Goal: Task Accomplishment & Management: Use online tool/utility

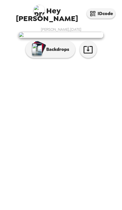
click at [90, 55] on icon "button" at bounding box center [88, 50] width 10 height 10
click at [52, 53] on p "Backdrops" at bounding box center [57, 49] width 26 height 7
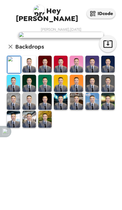
scroll to position [5, 0]
click at [46, 73] on img at bounding box center [44, 64] width 13 height 17
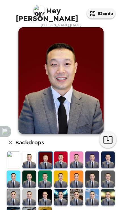
scroll to position [3, 0]
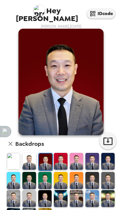
click at [61, 153] on img at bounding box center [60, 161] width 13 height 17
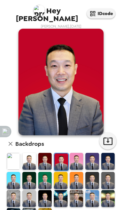
click at [80, 153] on img at bounding box center [76, 161] width 13 height 17
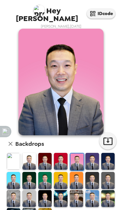
click at [96, 153] on img at bounding box center [92, 161] width 13 height 17
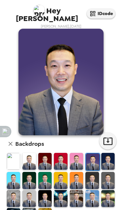
click at [111, 153] on img at bounding box center [108, 161] width 13 height 17
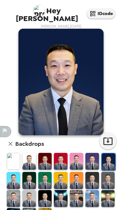
click at [92, 172] on img at bounding box center [92, 180] width 13 height 17
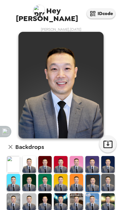
scroll to position [0, 0]
click at [109, 174] on img at bounding box center [108, 182] width 13 height 17
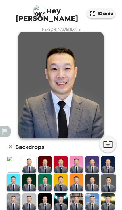
click at [90, 174] on img at bounding box center [92, 182] width 13 height 17
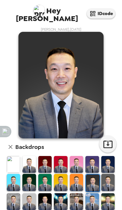
click at [75, 174] on img at bounding box center [76, 182] width 13 height 17
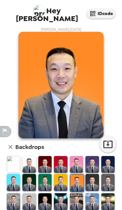
click at [61, 174] on img at bounding box center [60, 182] width 13 height 17
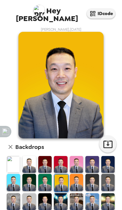
click at [42, 174] on img at bounding box center [44, 182] width 13 height 17
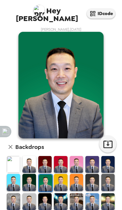
click at [28, 174] on img at bounding box center [28, 182] width 13 height 17
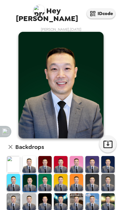
click at [10, 174] on img at bounding box center [13, 182] width 13 height 17
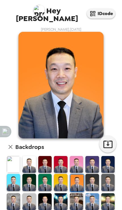
scroll to position [18, 0]
click at [61, 174] on img at bounding box center [60, 182] width 13 height 17
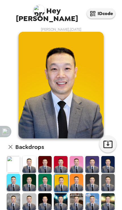
click at [43, 174] on img at bounding box center [44, 182] width 13 height 17
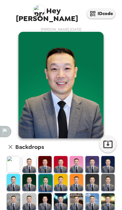
click at [28, 174] on img at bounding box center [28, 182] width 13 height 17
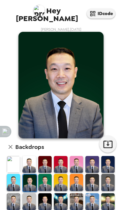
click at [12, 174] on img at bounding box center [13, 182] width 13 height 17
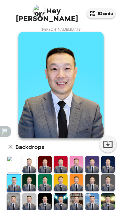
click at [109, 156] on img at bounding box center [108, 164] width 13 height 17
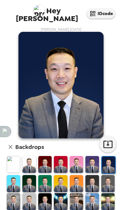
click at [92, 156] on img at bounding box center [92, 164] width 13 height 17
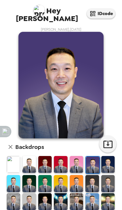
click at [92, 94] on img at bounding box center [60, 85] width 85 height 107
click at [76, 156] on img at bounding box center [76, 164] width 13 height 17
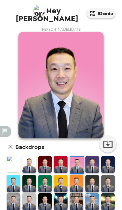
click at [60, 156] on img at bounding box center [60, 164] width 13 height 17
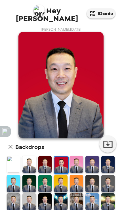
click at [44, 156] on img at bounding box center [44, 164] width 13 height 17
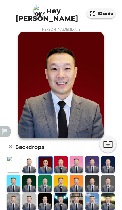
click at [28, 156] on img at bounding box center [28, 164] width 13 height 17
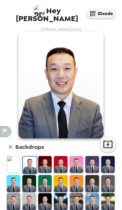
click at [11, 156] on img at bounding box center [13, 164] width 13 height 17
